Goal: Complete application form

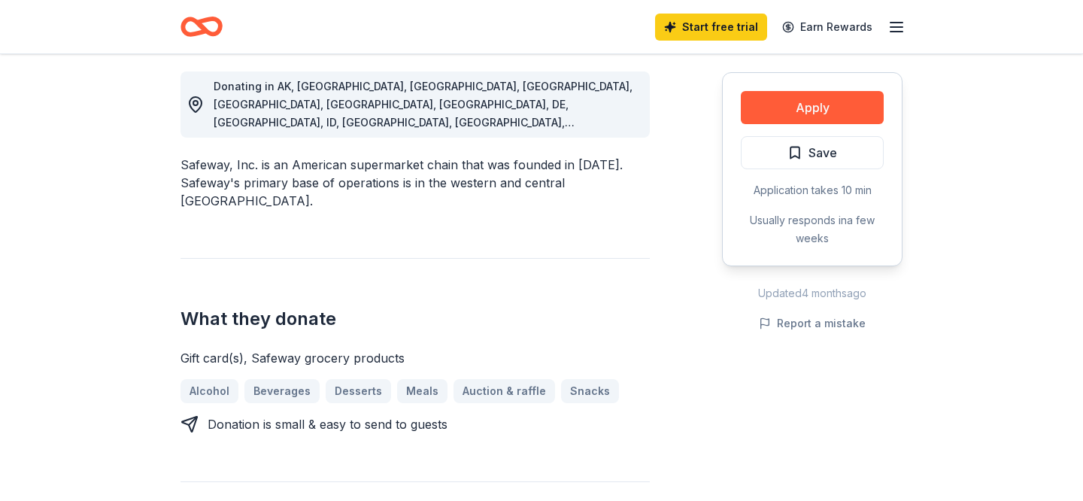
scroll to position [413, 0]
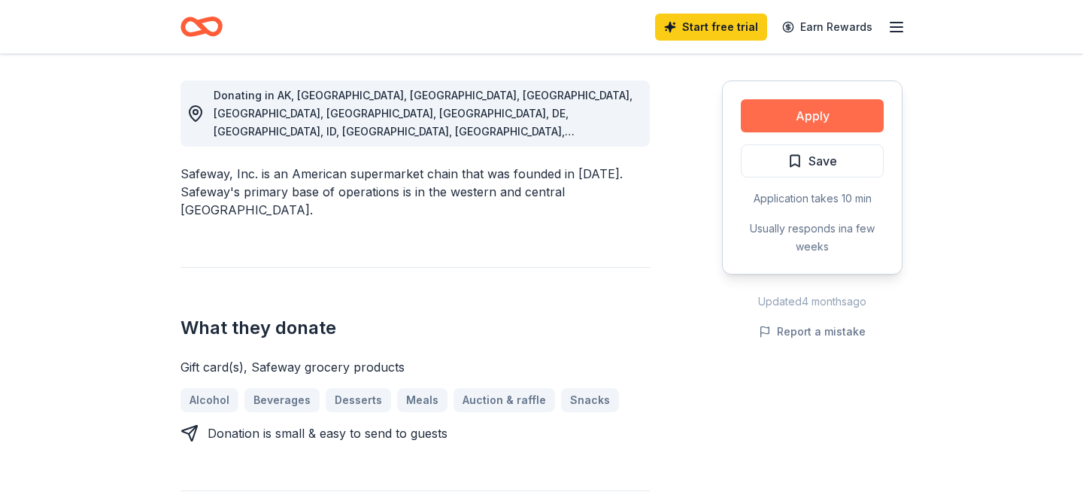
click at [797, 119] on button "Apply" at bounding box center [812, 115] width 143 height 33
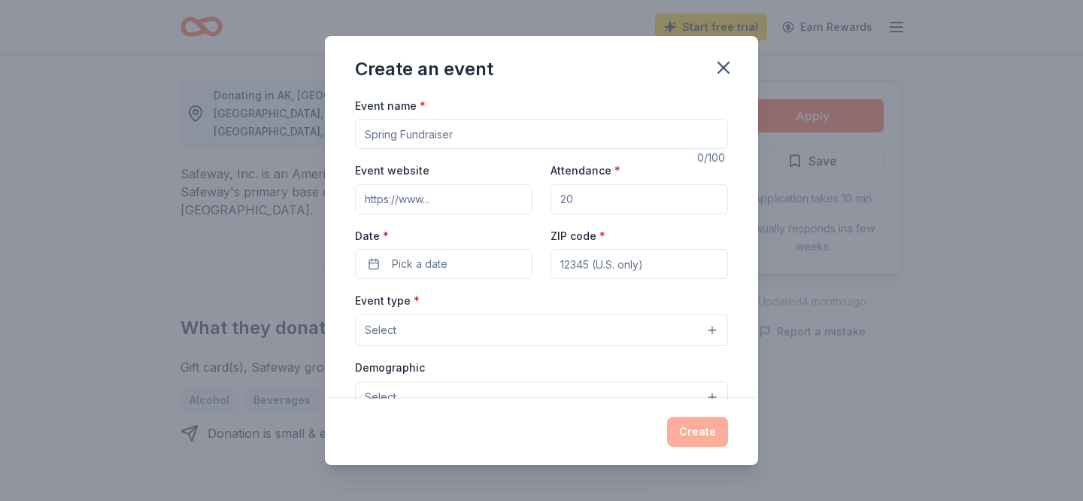
click at [500, 135] on input "Event name *" at bounding box center [541, 134] width 373 height 30
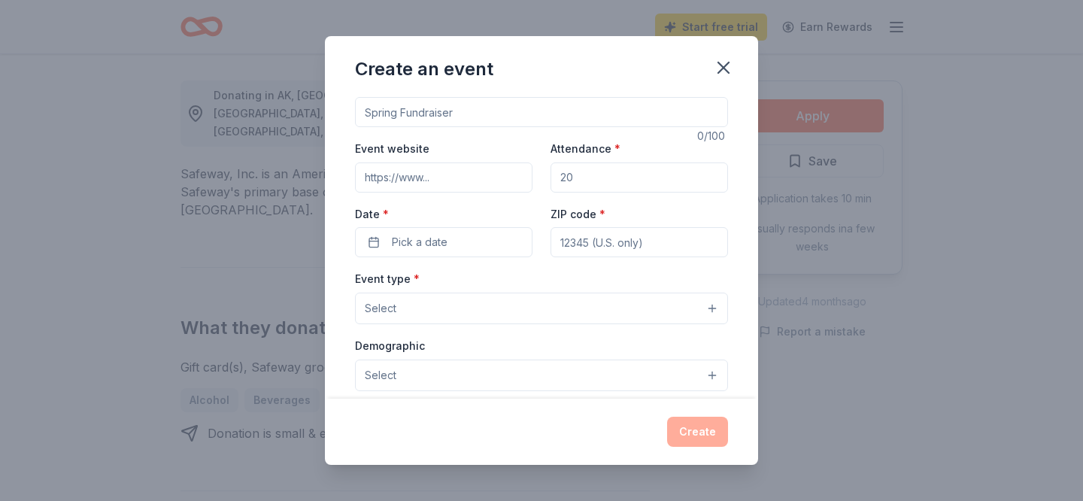
scroll to position [0, 0]
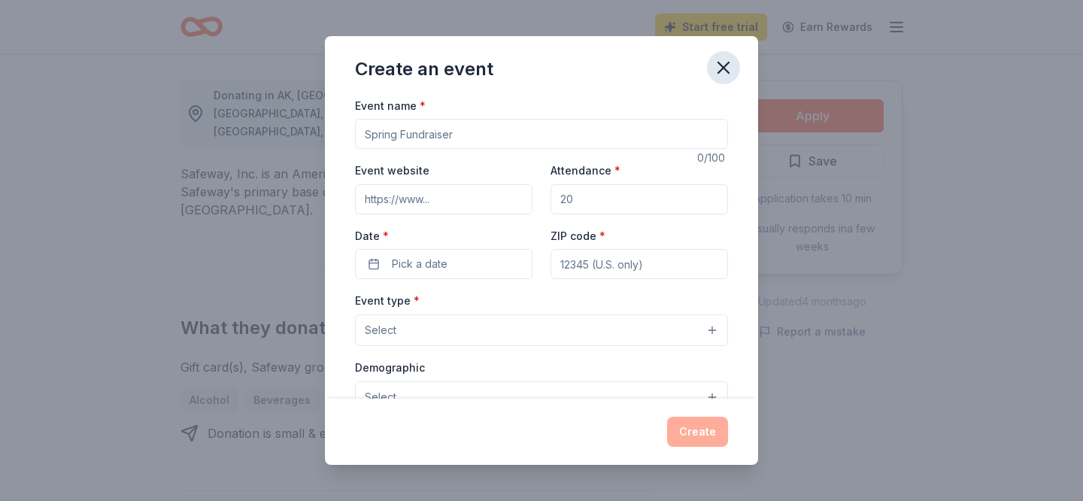
click at [722, 67] on icon "button" at bounding box center [724, 67] width 11 height 11
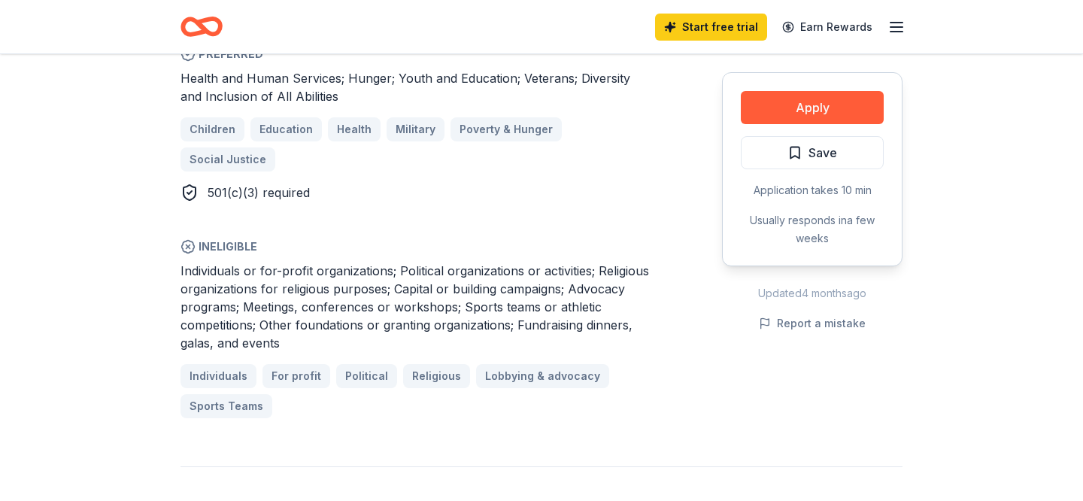
scroll to position [947, 0]
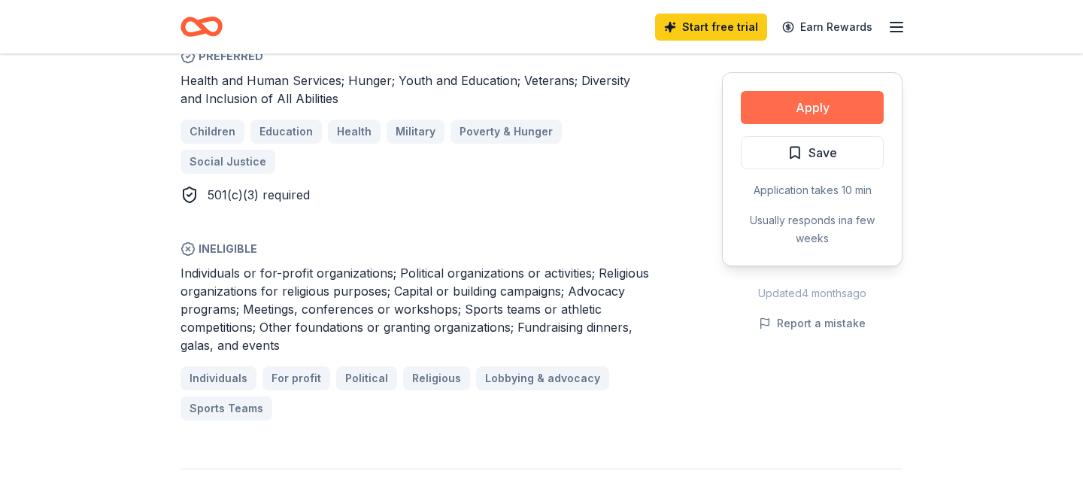
click at [817, 103] on button "Apply" at bounding box center [812, 107] width 143 height 33
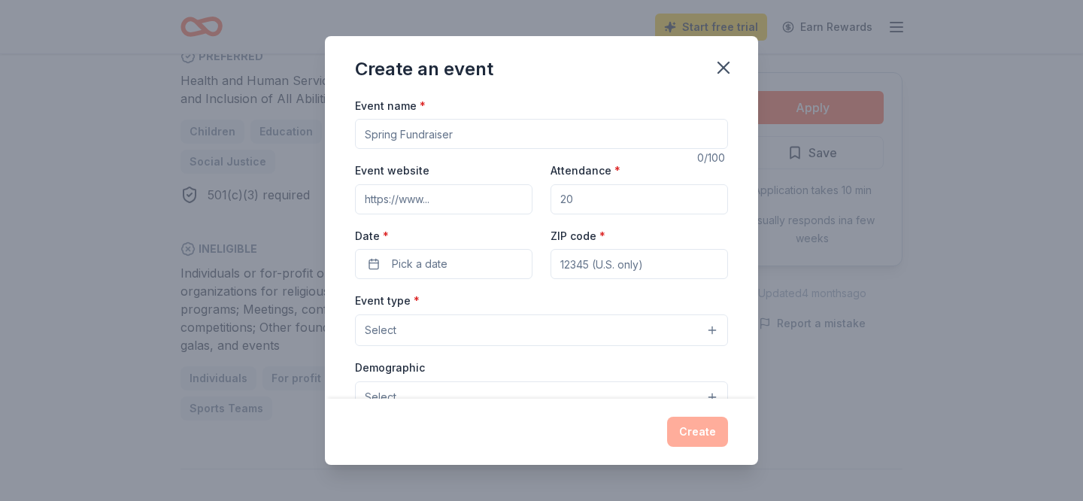
click at [533, 142] on input "Event name *" at bounding box center [541, 134] width 373 height 30
type input "Millbrae Turkey Trot"
click at [454, 211] on input "Event website" at bounding box center [444, 199] width 178 height 30
click at [612, 193] on input "Attendance *" at bounding box center [640, 199] width 178 height 30
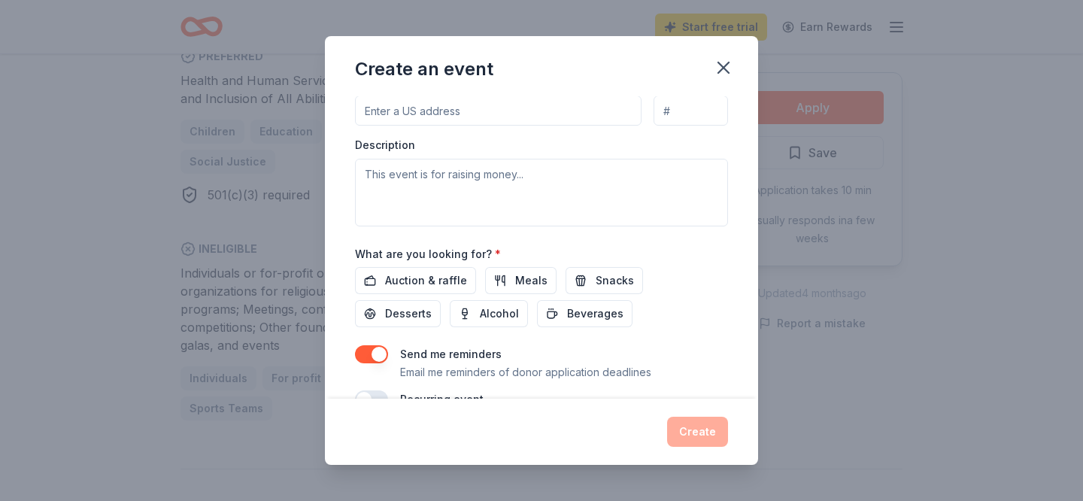
scroll to position [416, 0]
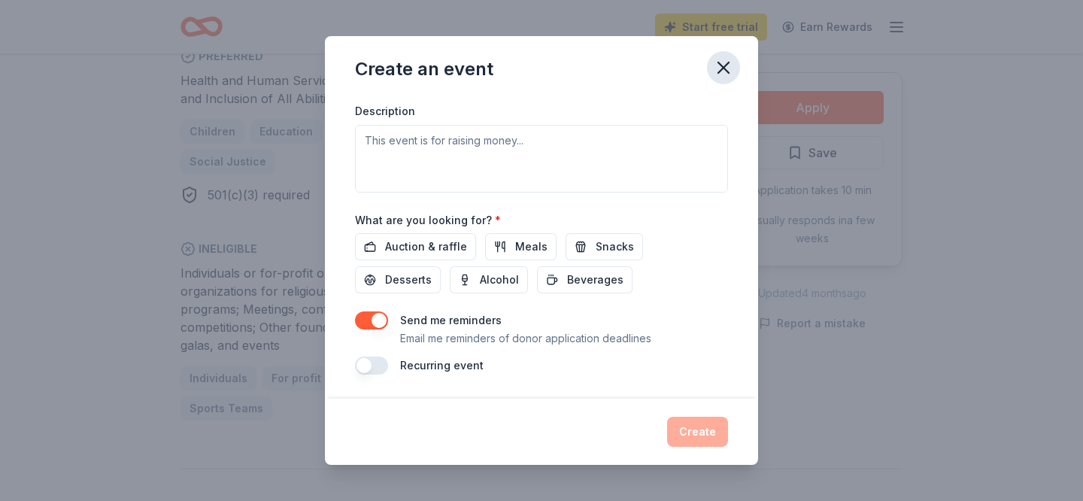
click at [722, 71] on icon "button" at bounding box center [723, 67] width 21 height 21
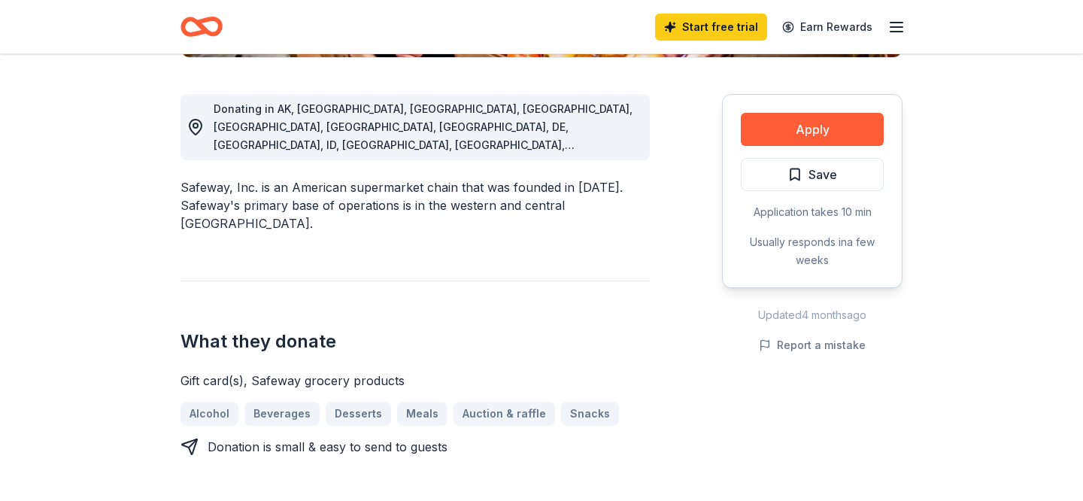
scroll to position [0, 0]
